Goal: Task Accomplishment & Management: Use online tool/utility

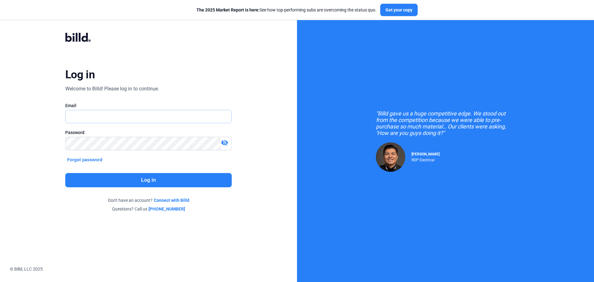
type input "[EMAIL_ADDRESS][DOMAIN_NAME]"
click at [133, 178] on button "Log in" at bounding box center [148, 180] width 166 height 14
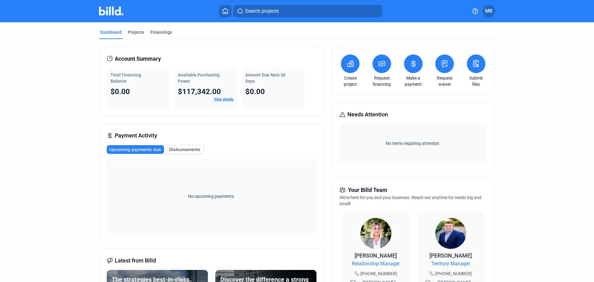
click at [478, 64] on button at bounding box center [476, 63] width 19 height 19
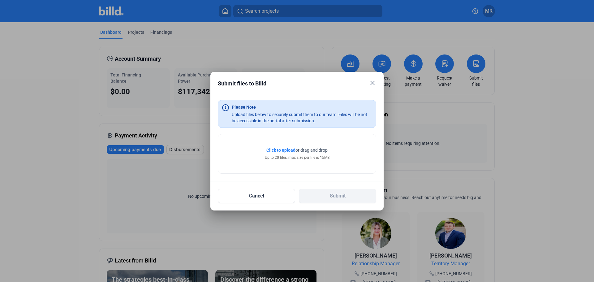
click at [287, 149] on span "Click to upload" at bounding box center [280, 150] width 29 height 5
click at [281, 149] on span "Click to upload" at bounding box center [280, 150] width 29 height 5
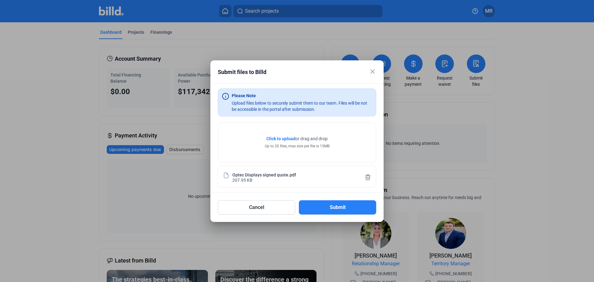
click at [281, 136] on span "Click to upload" at bounding box center [280, 138] width 29 height 5
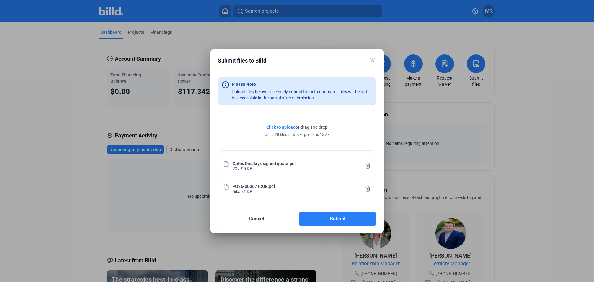
click at [282, 126] on span "Click to upload" at bounding box center [280, 127] width 29 height 5
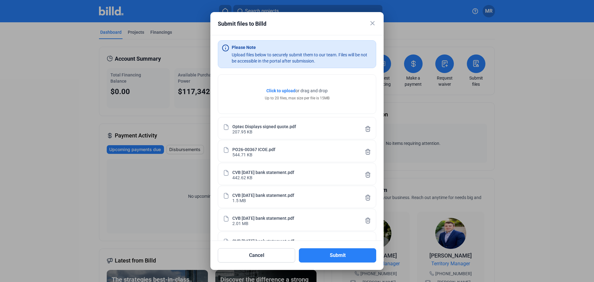
click at [272, 89] on span "Click to upload" at bounding box center [280, 90] width 29 height 5
click at [340, 255] on button "Submit" at bounding box center [337, 255] width 77 height 14
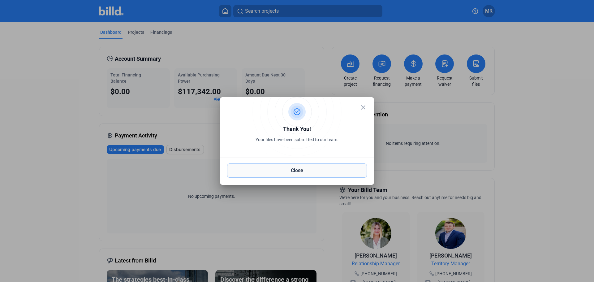
click at [298, 170] on button "Close" at bounding box center [297, 170] width 140 height 14
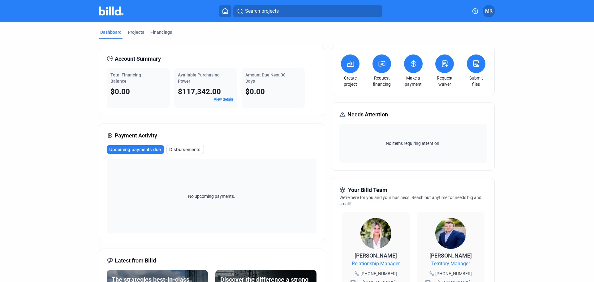
click at [489, 11] on span "MR" at bounding box center [488, 10] width 7 height 7
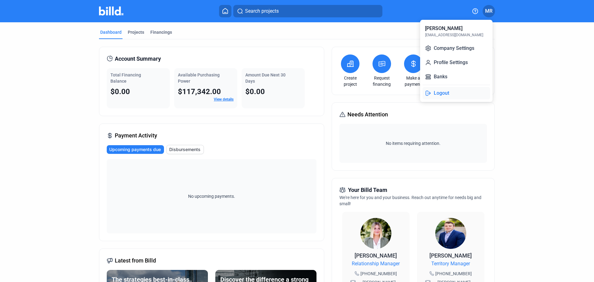
click at [442, 94] on button "Logout" at bounding box center [455, 93] width 67 height 12
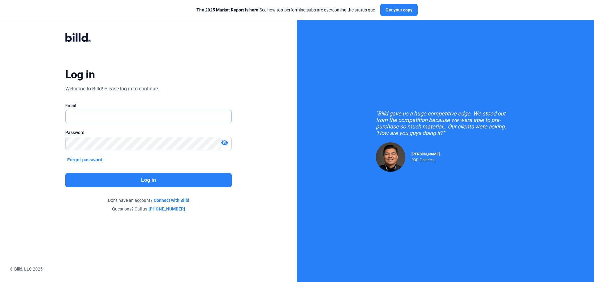
type input "[EMAIL_ADDRESS][DOMAIN_NAME]"
